Goal: Task Accomplishment & Management: Use online tool/utility

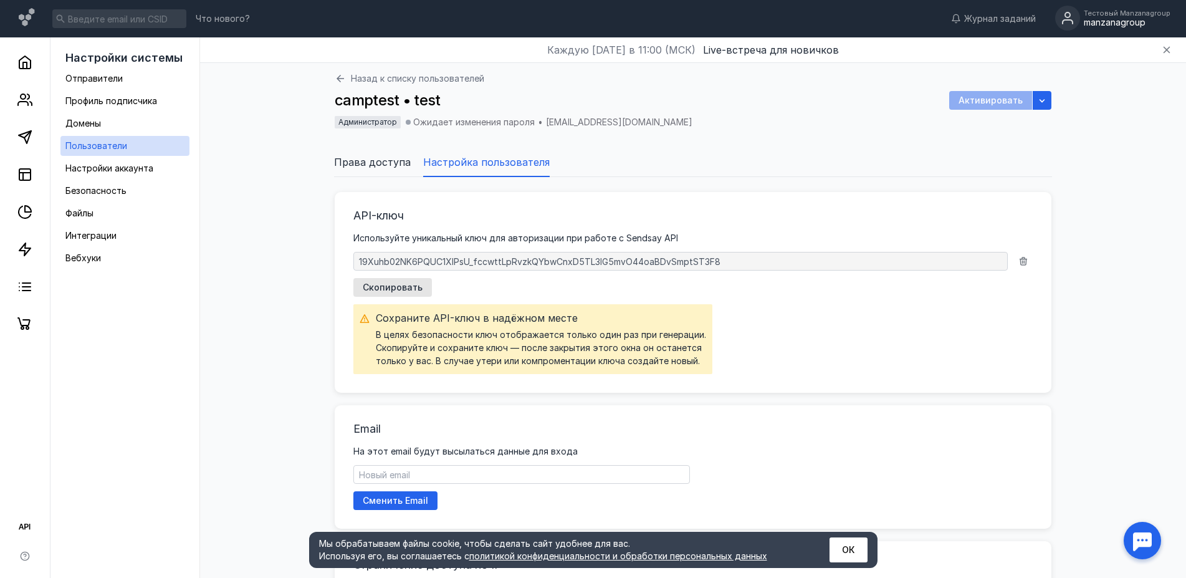
click at [367, 163] on span "Права доступа" at bounding box center [372, 162] width 77 height 15
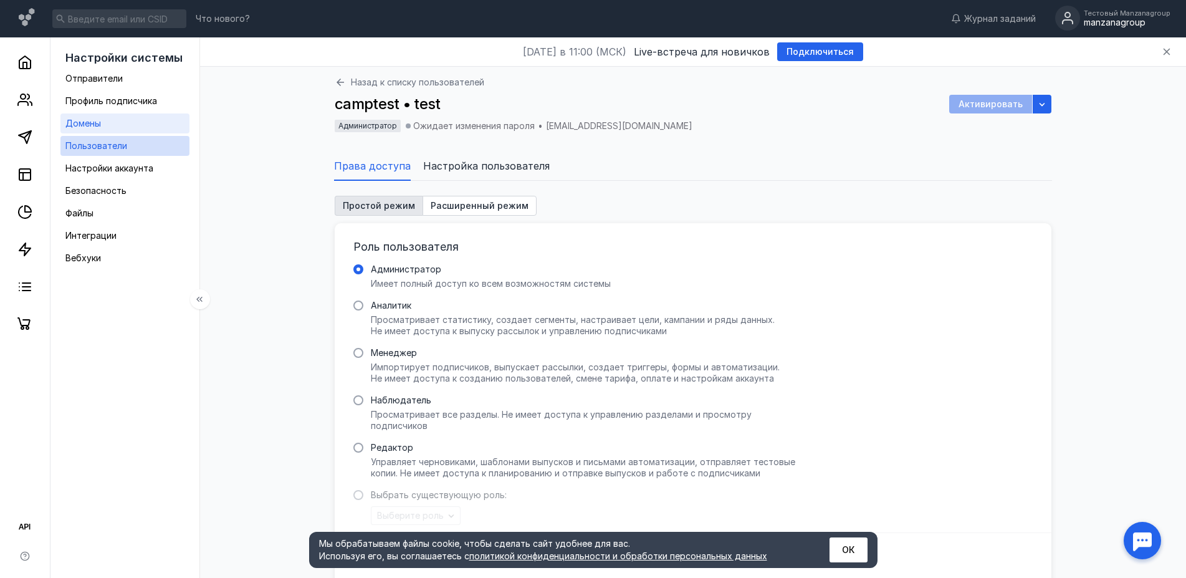
click at [102, 124] on link "Домены" at bounding box center [124, 123] width 129 height 20
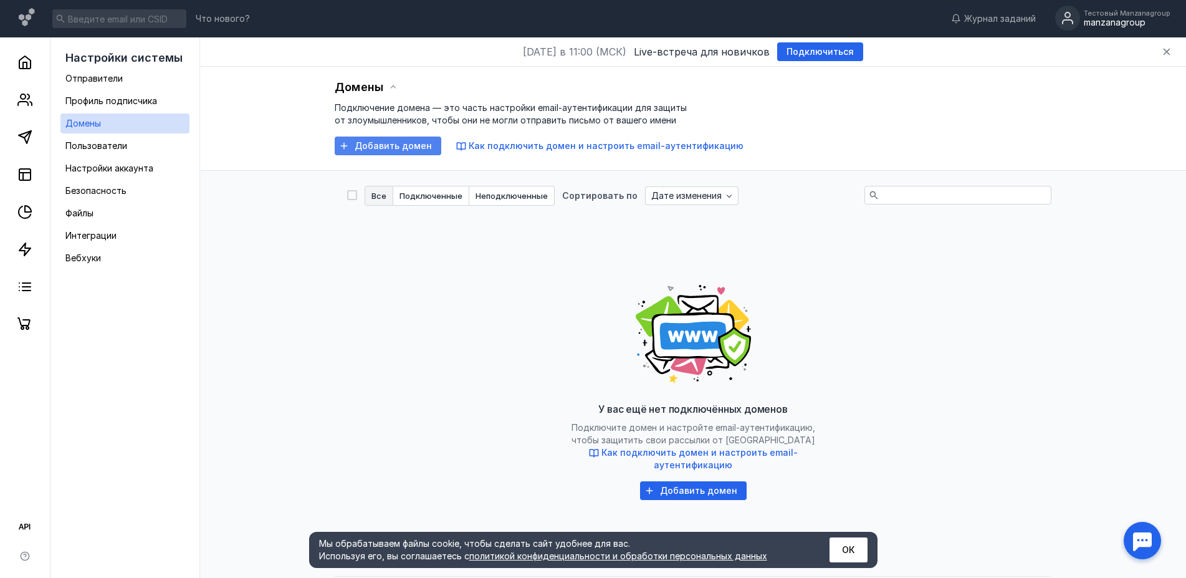
click at [406, 149] on span "Добавить домен" at bounding box center [393, 146] width 77 height 11
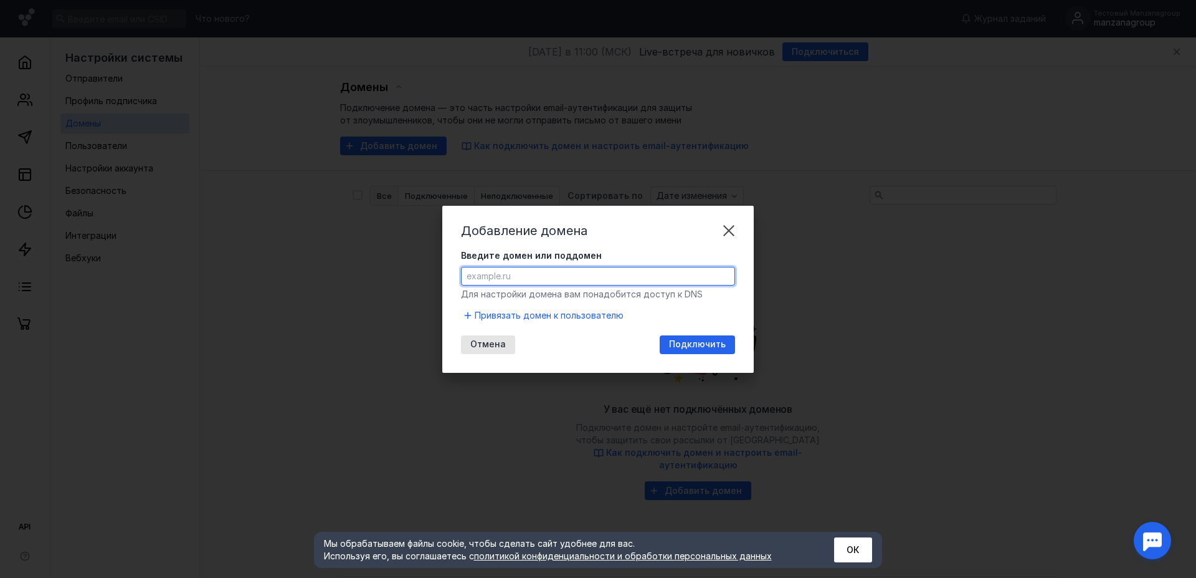
click at [523, 272] on input "Введите домен или поддомен" at bounding box center [598, 275] width 273 height 17
paste input "[URL][DOMAIN_NAME]"
type input "[DOMAIN_NAME]"
click at [683, 344] on span "Подключить" at bounding box center [697, 344] width 57 height 11
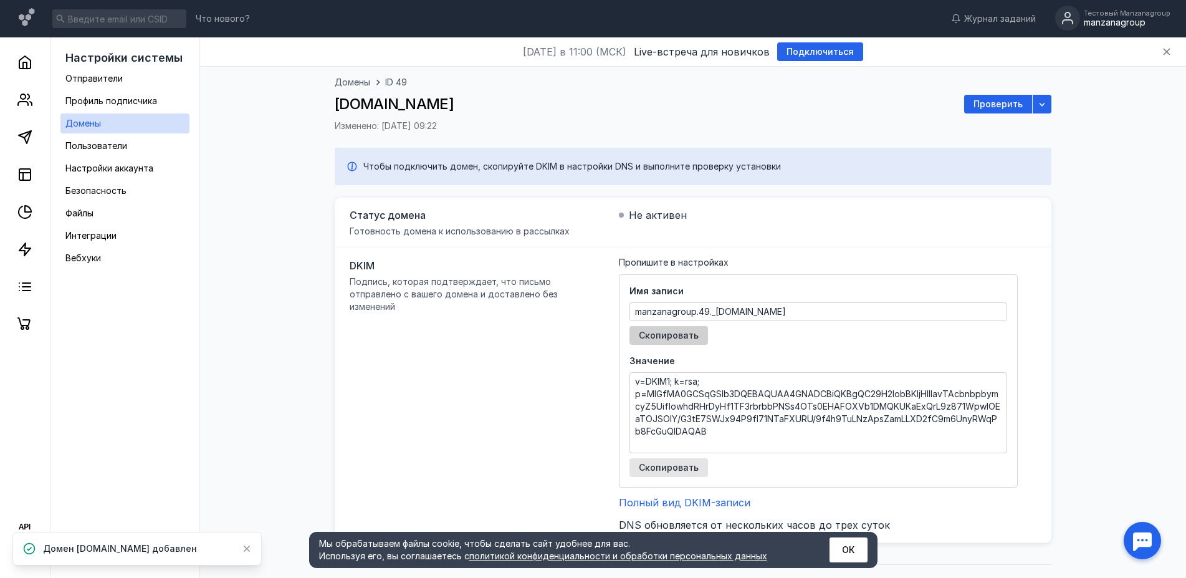
click at [688, 330] on span "Скопировать" at bounding box center [669, 335] width 60 height 11
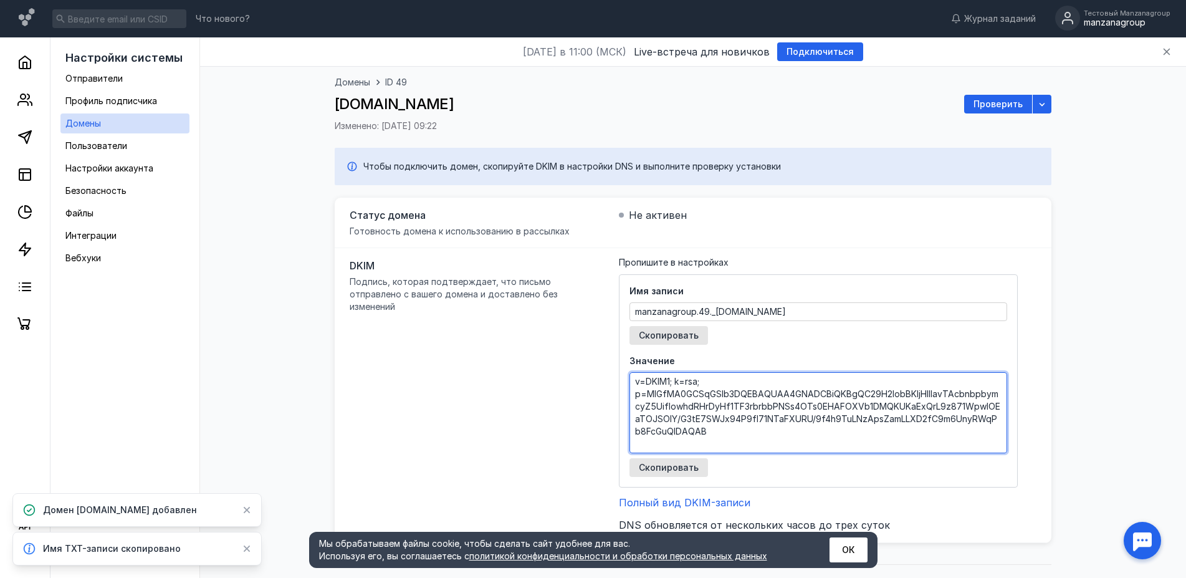
click at [692, 404] on textarea "v=DKIM1; k=rsa; p=MIGfMA0GCSqGSIb3DQEBAQUAA4GNADCBiQKBgQC29H2lobBKljHlllavTAcbn…" at bounding box center [818, 413] width 376 height 80
click at [700, 422] on textarea "v=DKIM1; k=rsa; p=MIGfMA0GCSqGSIb3DQEBAQUAA4GNADCBiQKBgQC29H2lobBKljHlllavTAcbn…" at bounding box center [818, 413] width 376 height 80
drag, startPoint x: 693, startPoint y: 435, endPoint x: 673, endPoint y: 393, distance: 46.8
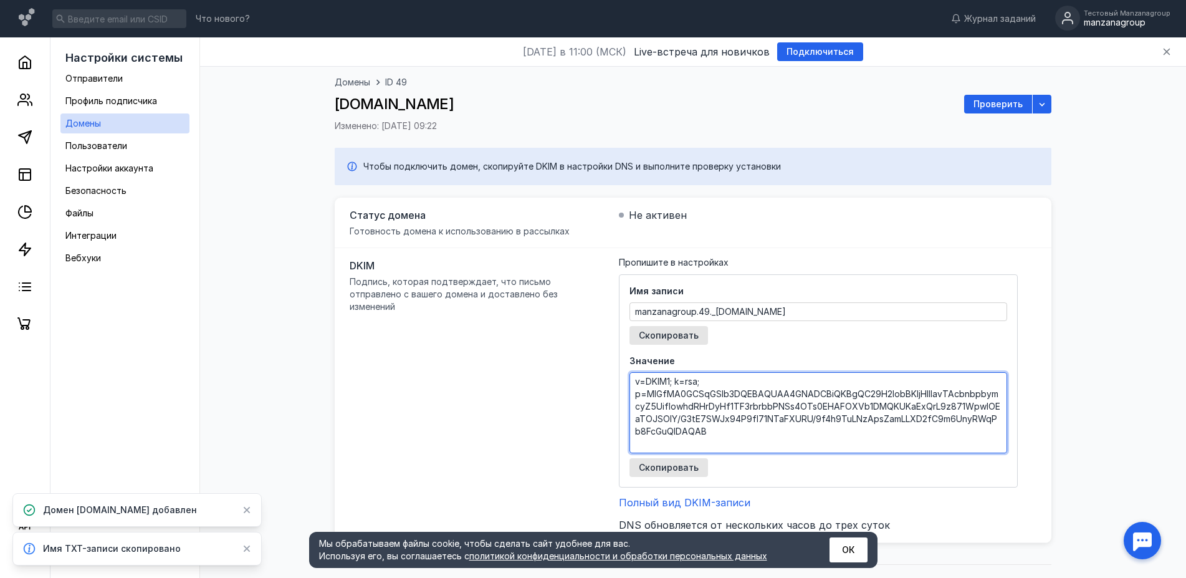
click at [673, 393] on textarea "v=DKIM1; k=rsa; p=MIGfMA0GCSqGSIb3DQEBAQUAA4GNADCBiQKBgQC29H2lobBKljHlllavTAcbn…" at bounding box center [818, 413] width 376 height 80
click at [723, 436] on textarea "v=DKIM1; k=rsa; p=MIGfMA0GCSqGSIb3DQEBAQUAA4GNADCBiQKBgQC29H2lobBKljHlllavTAcbn…" at bounding box center [818, 413] width 376 height 80
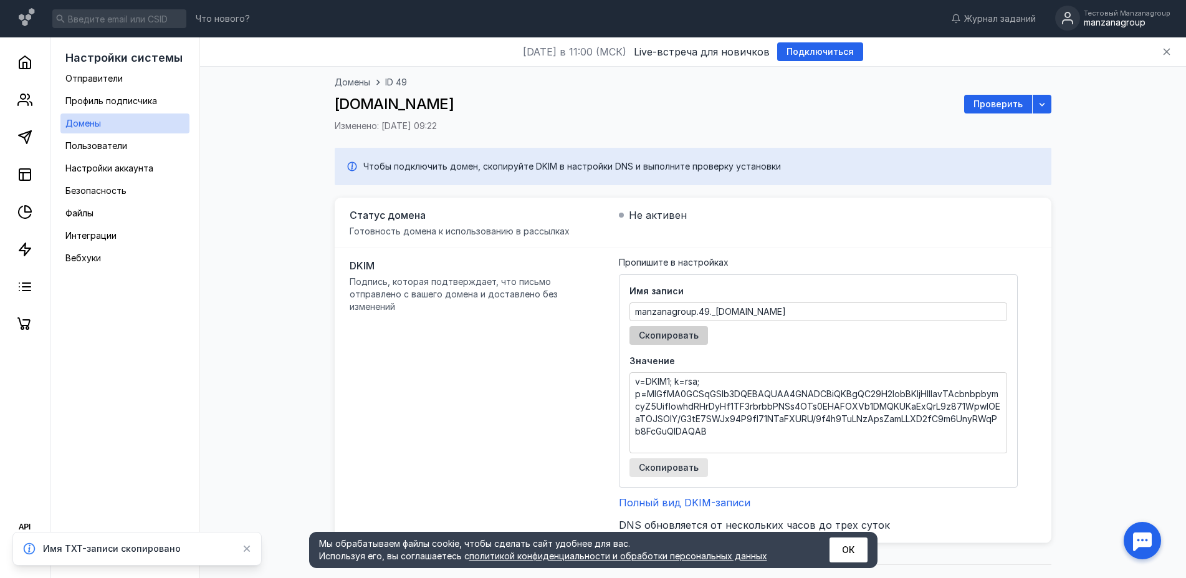
click at [675, 335] on span "Скопировать" at bounding box center [669, 335] width 60 height 11
click at [673, 469] on span "Скопировать" at bounding box center [669, 467] width 60 height 11
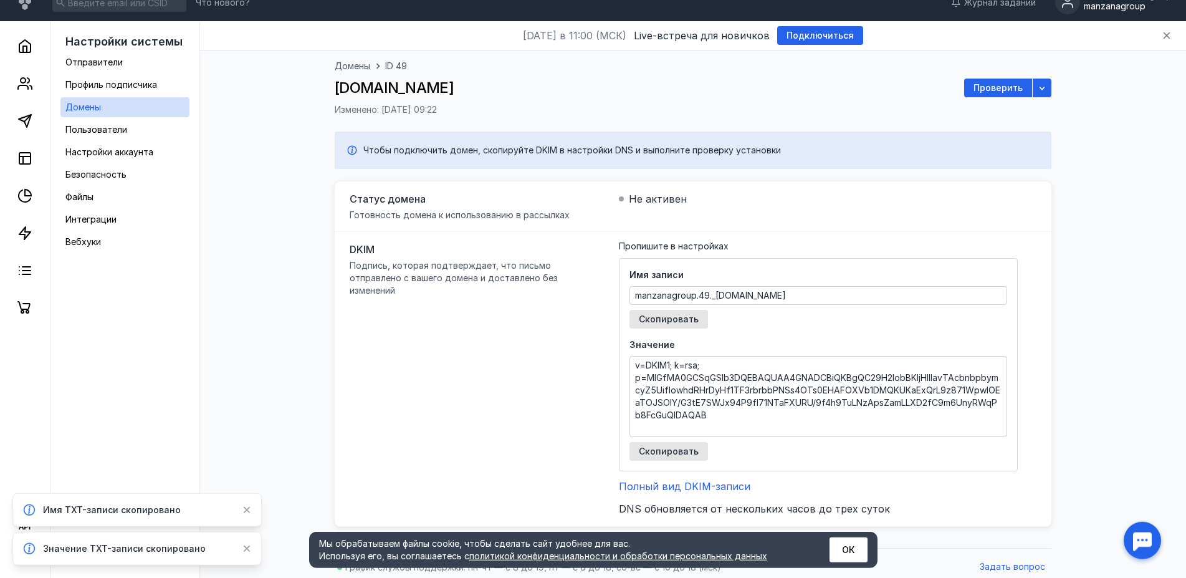
scroll to position [24, 0]
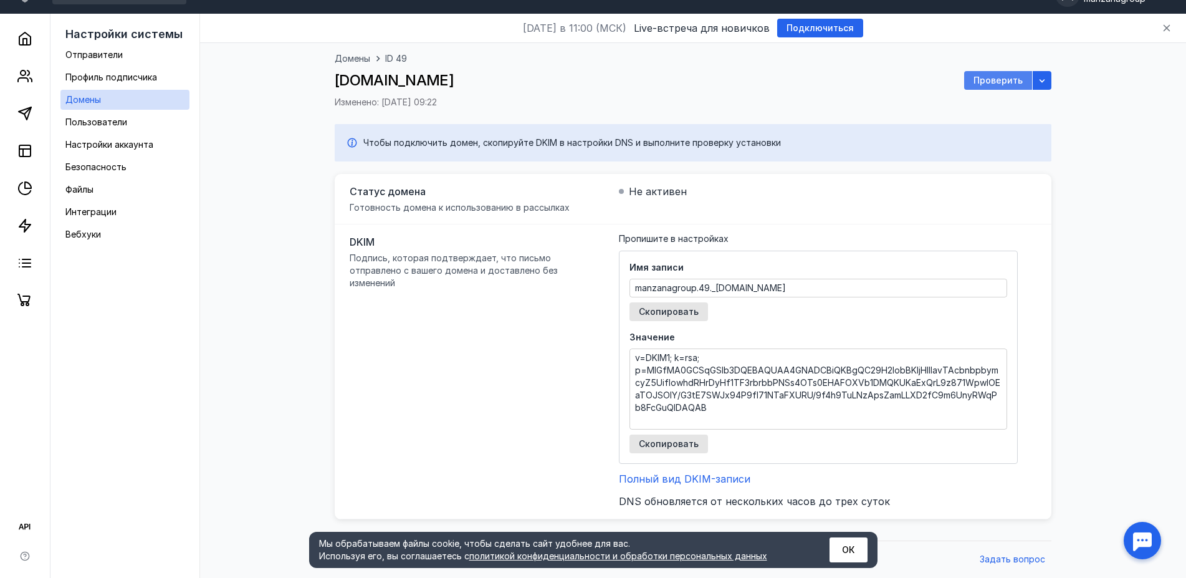
click at [994, 79] on span "Проверить" at bounding box center [997, 80] width 49 height 11
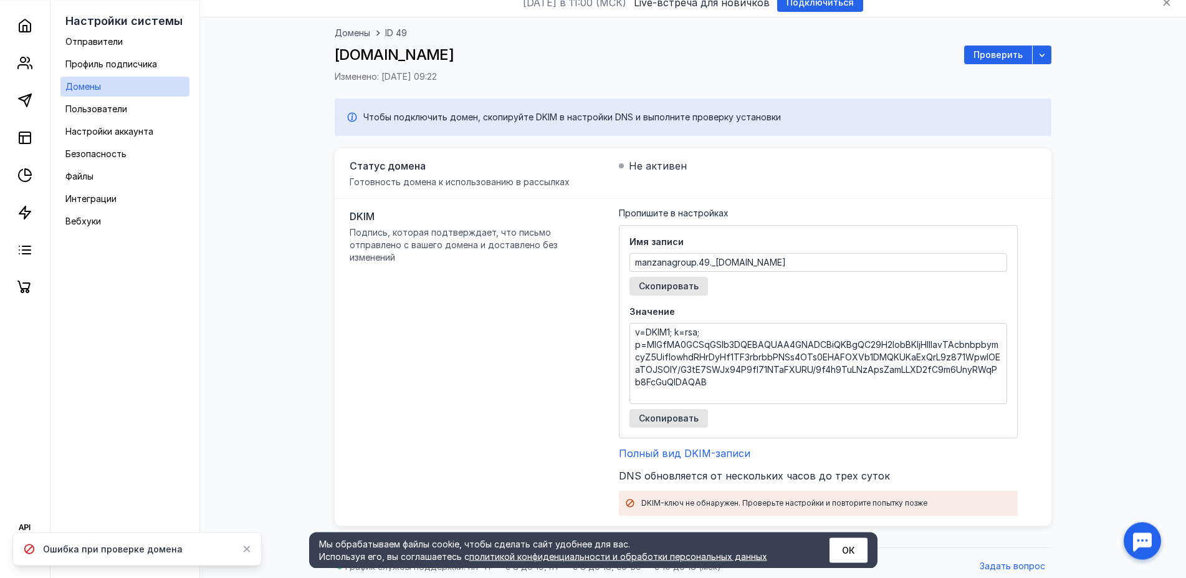
scroll to position [56, 0]
